Goal: Information Seeking & Learning: Check status

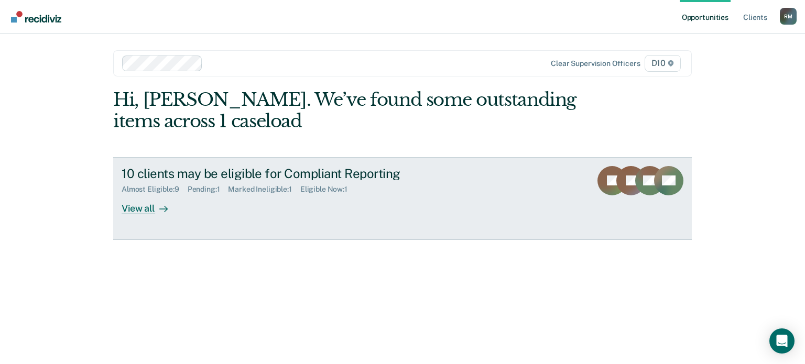
click at [147, 210] on div "View all" at bounding box center [151, 204] width 59 height 20
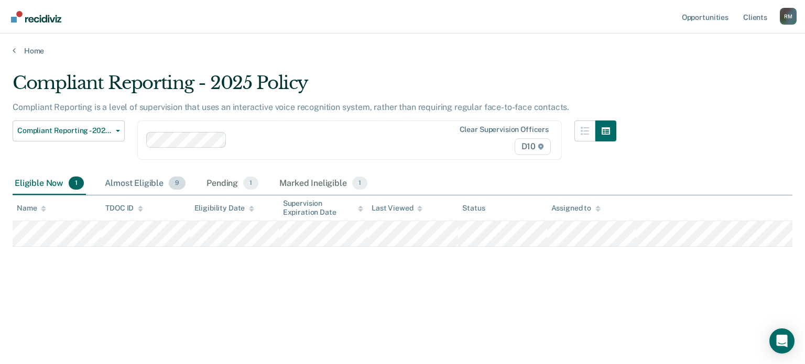
click at [154, 183] on div "Almost Eligible 9" at bounding box center [145, 184] width 85 height 23
